Goal: Find specific page/section: Find specific page/section

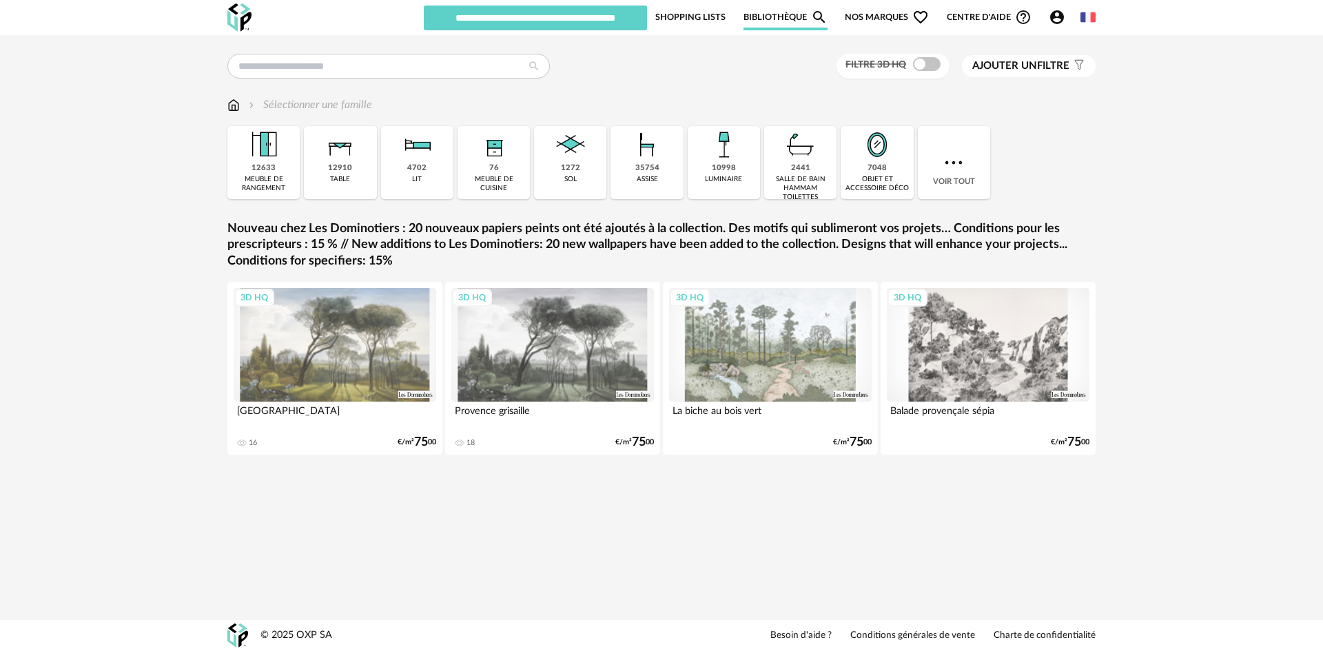
click at [1059, 14] on icon "Account Circle icon" at bounding box center [1057, 17] width 14 height 14
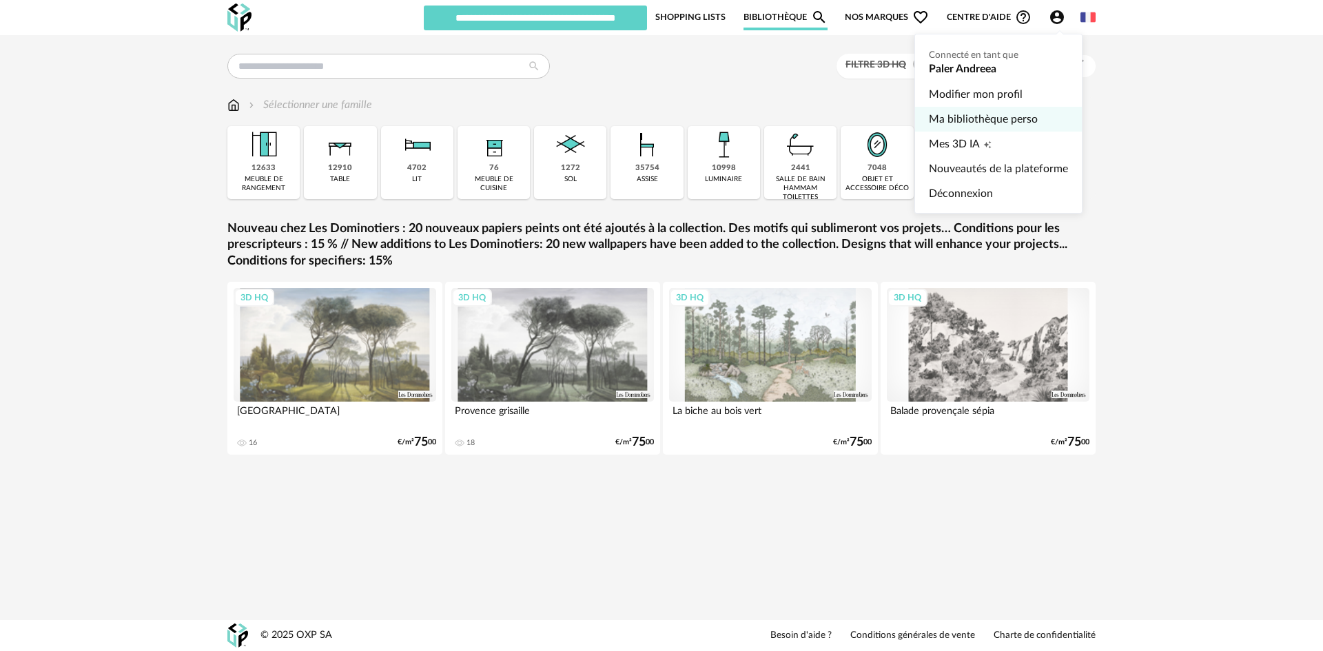
click at [990, 118] on link "Ma bibliothèque perso" at bounding box center [998, 119] width 139 height 25
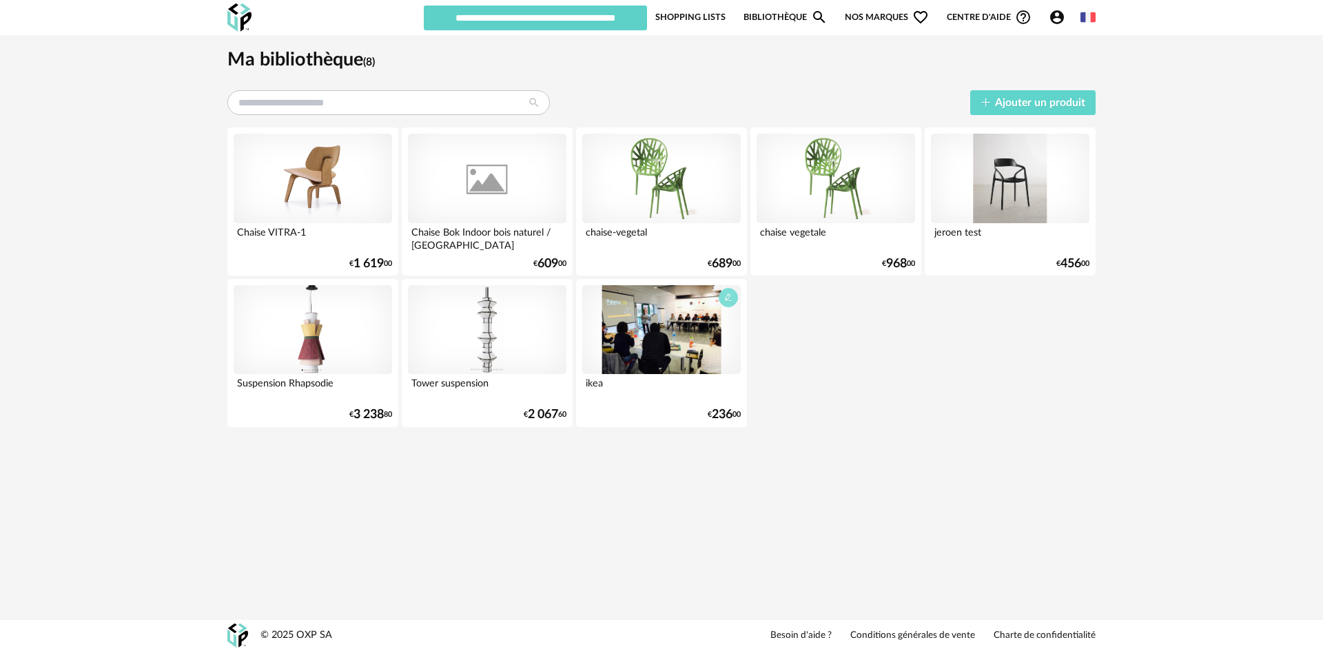
click at [731, 299] on icon "button" at bounding box center [728, 298] width 8 height 8
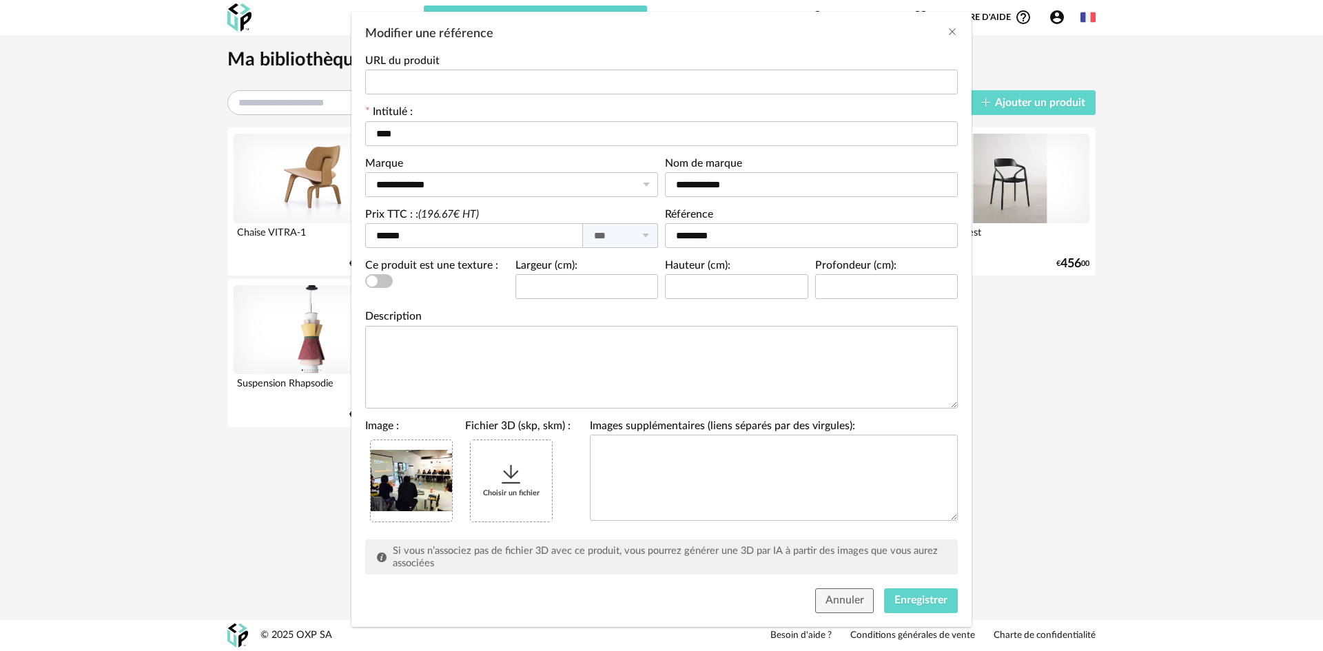
scroll to position [96, 0]
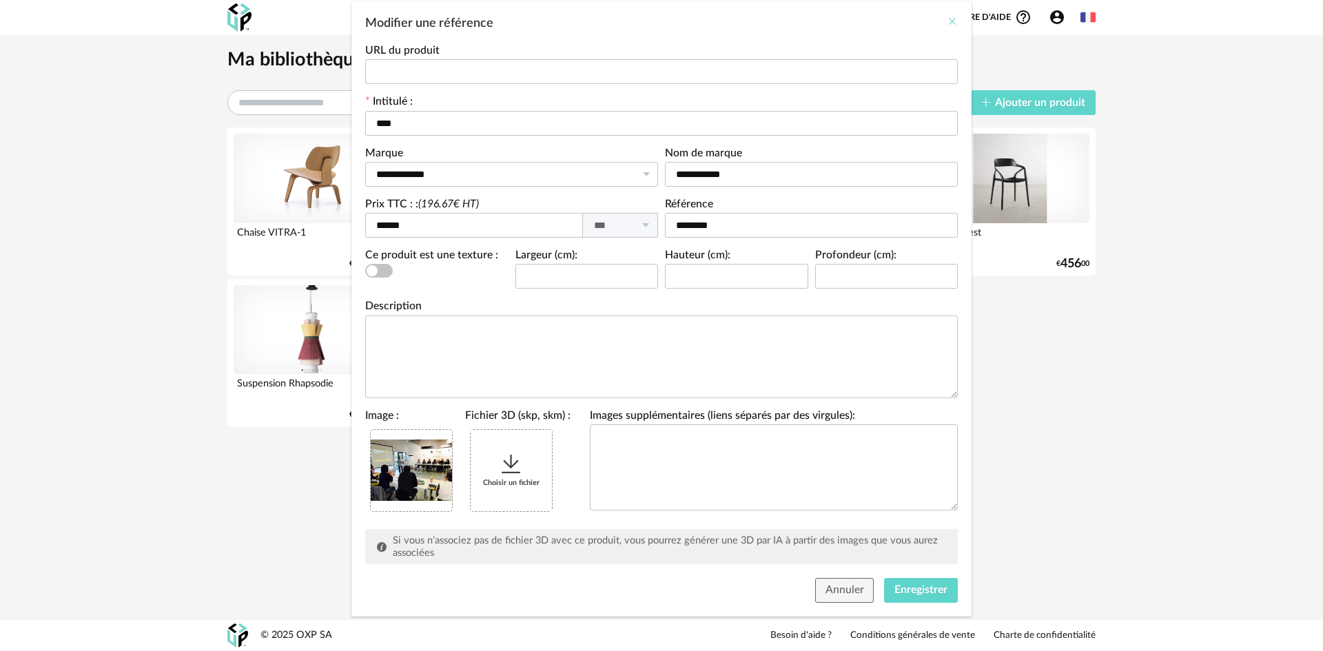
click at [950, 24] on icon "Close" at bounding box center [952, 21] width 11 height 11
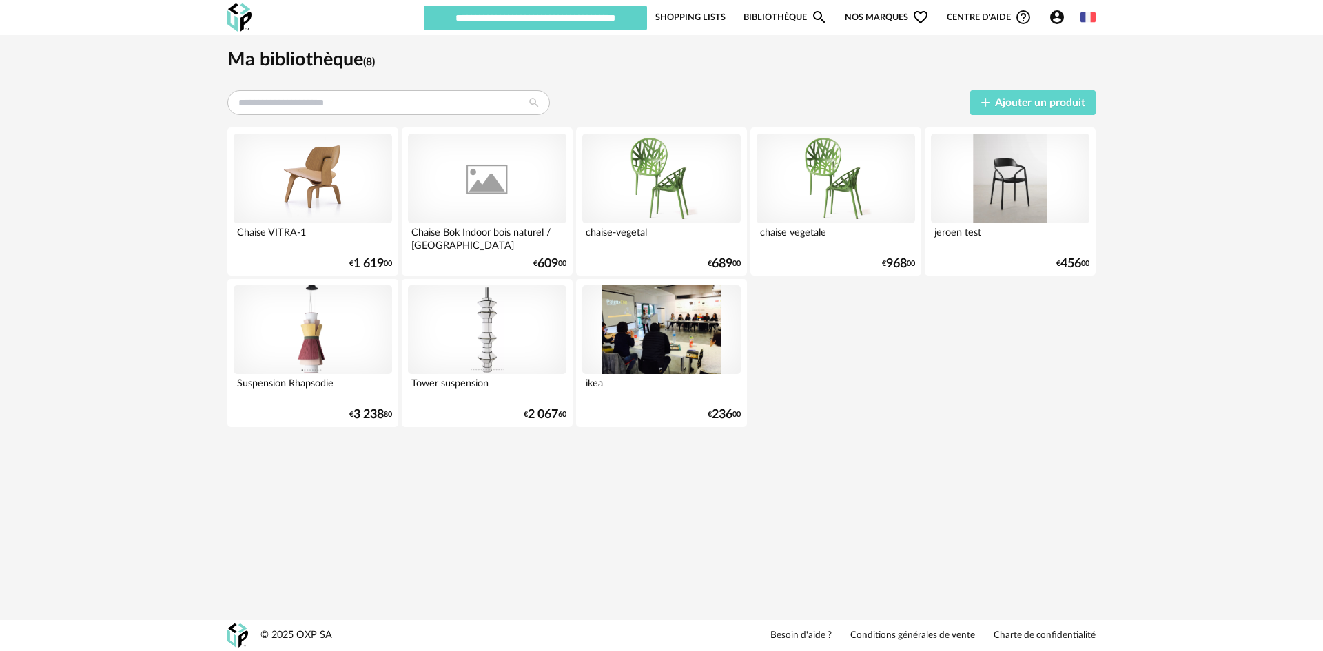
drag, startPoint x: 274, startPoint y: 56, endPoint x: 300, endPoint y: 50, distance: 26.9
click at [274, 56] on h1 "Ma bibliothèque (8)" at bounding box center [661, 60] width 868 height 24
click at [850, 17] on span "Nos marques Heart Outline icon" at bounding box center [887, 17] width 84 height 26
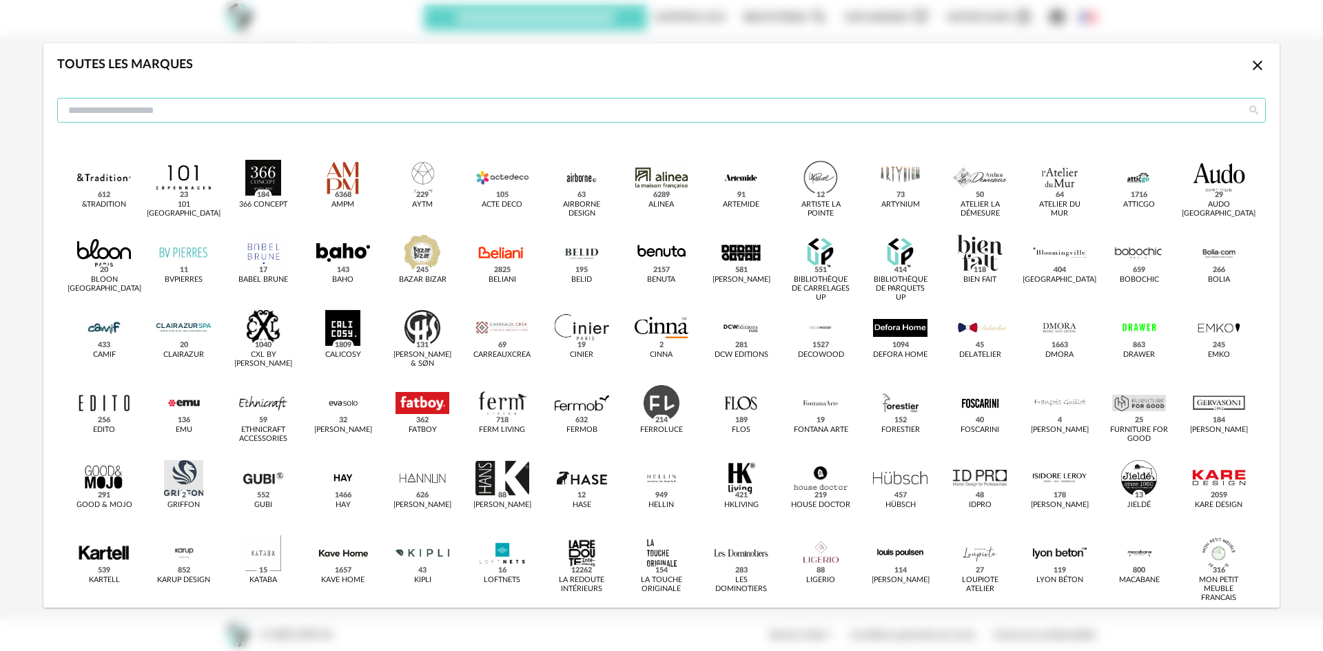
click at [356, 114] on input "dialog" at bounding box center [661, 110] width 1209 height 25
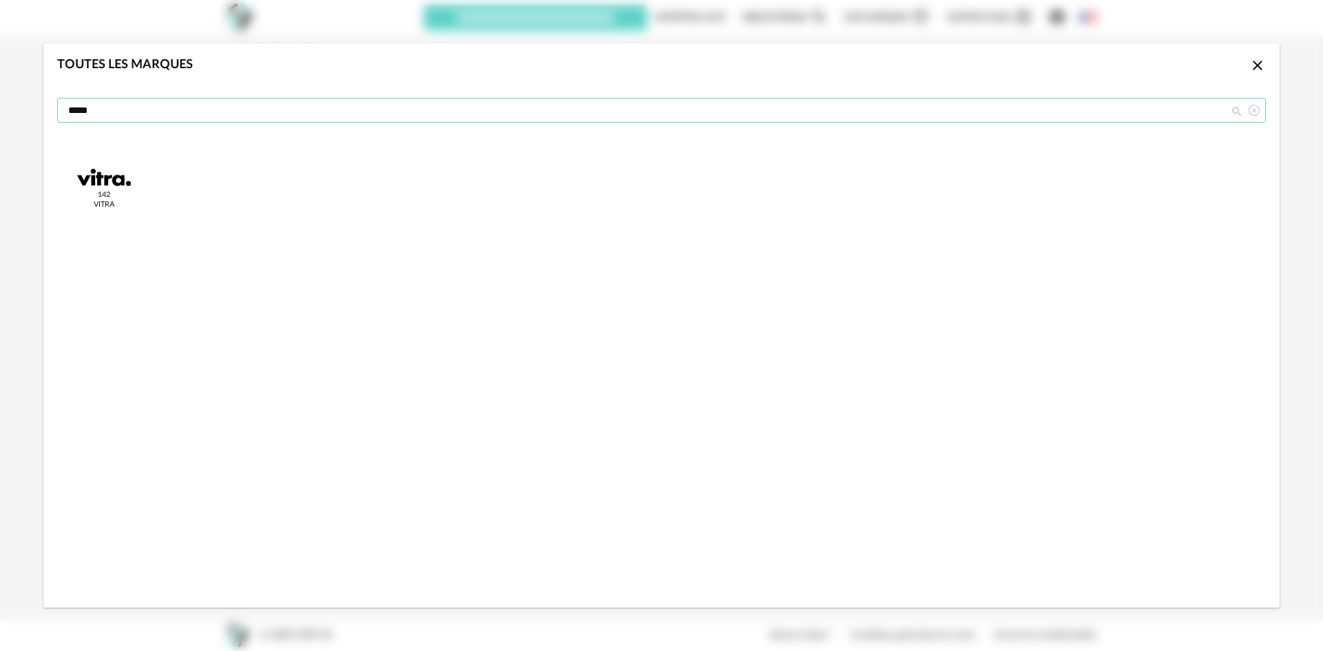
type input "*****"
click at [88, 174] on div "dialog" at bounding box center [104, 178] width 54 height 36
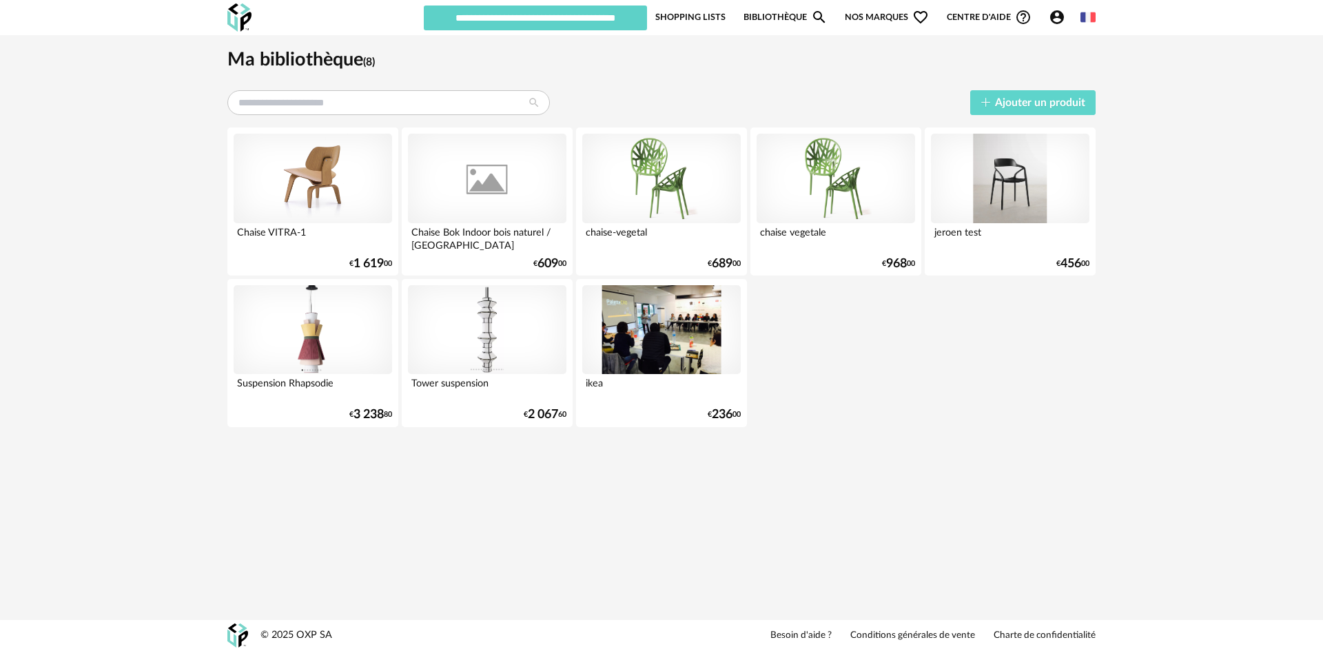
click at [896, 15] on span "Nos marques Heart Outline icon" at bounding box center [887, 17] width 84 height 26
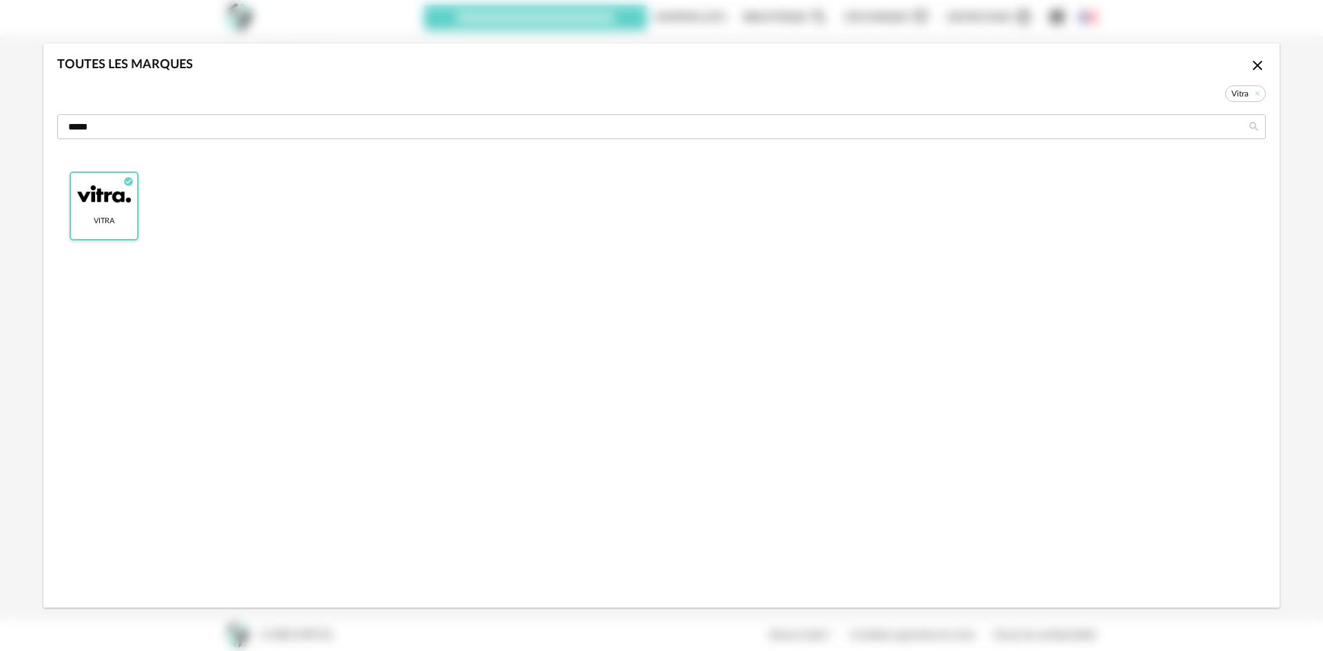
click at [115, 218] on div "Vitra Check Circle icon" at bounding box center [104, 206] width 69 height 69
click at [115, 218] on div "Vitra 142" at bounding box center [104, 189] width 69 height 69
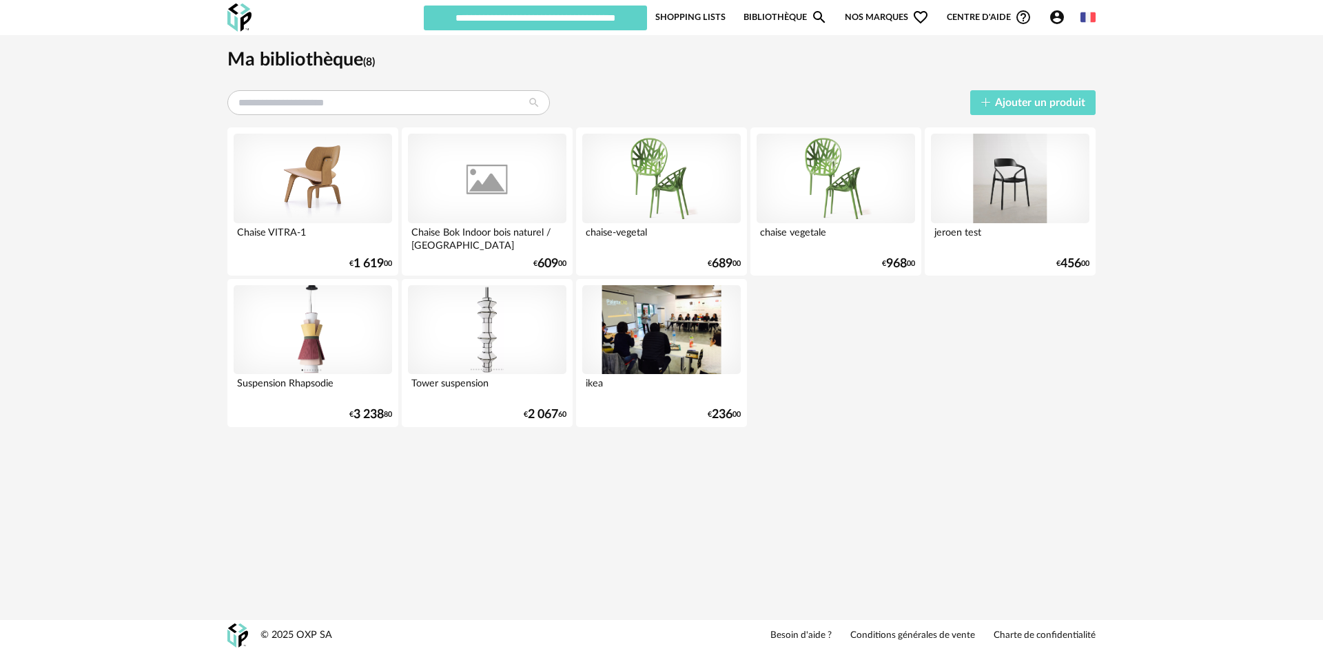
click at [245, 30] on img at bounding box center [239, 17] width 24 height 28
